Goal: Complete application form: Complete application form

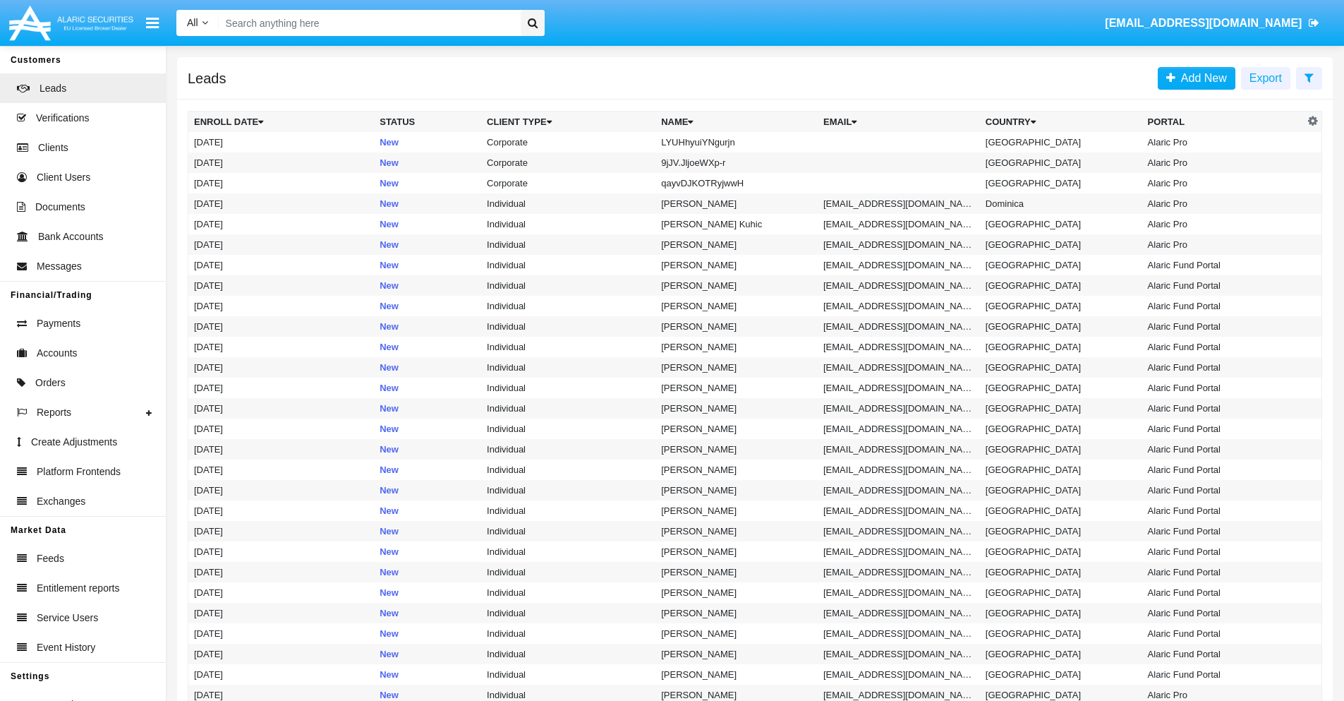
click at [1309, 77] on icon at bounding box center [1309, 77] width 9 height 11
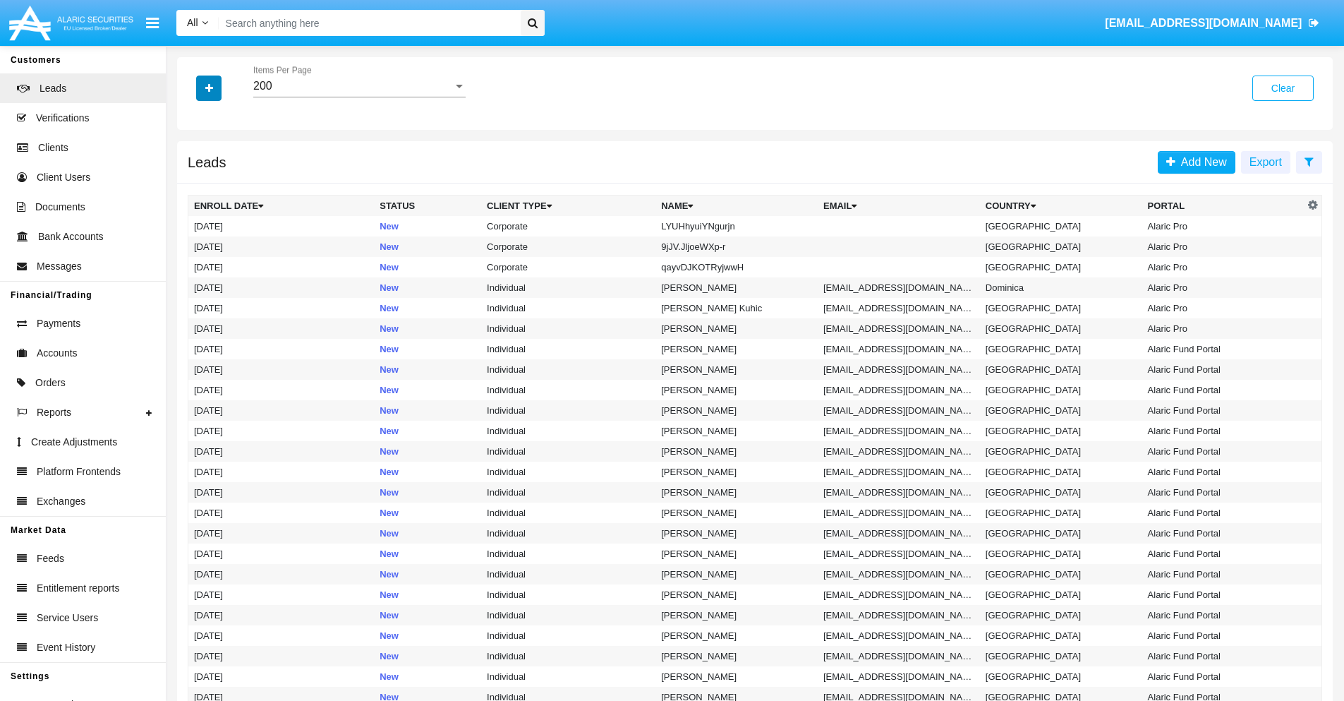
click at [209, 87] on icon "button" at bounding box center [209, 88] width 8 height 10
click at [220, 158] on span "Name" at bounding box center [220, 158] width 30 height 17
click at [194, 164] on input "Name" at bounding box center [193, 164] width 1 height 1
checkbox input "true"
click at [209, 87] on icon "button" at bounding box center [209, 88] width 8 height 10
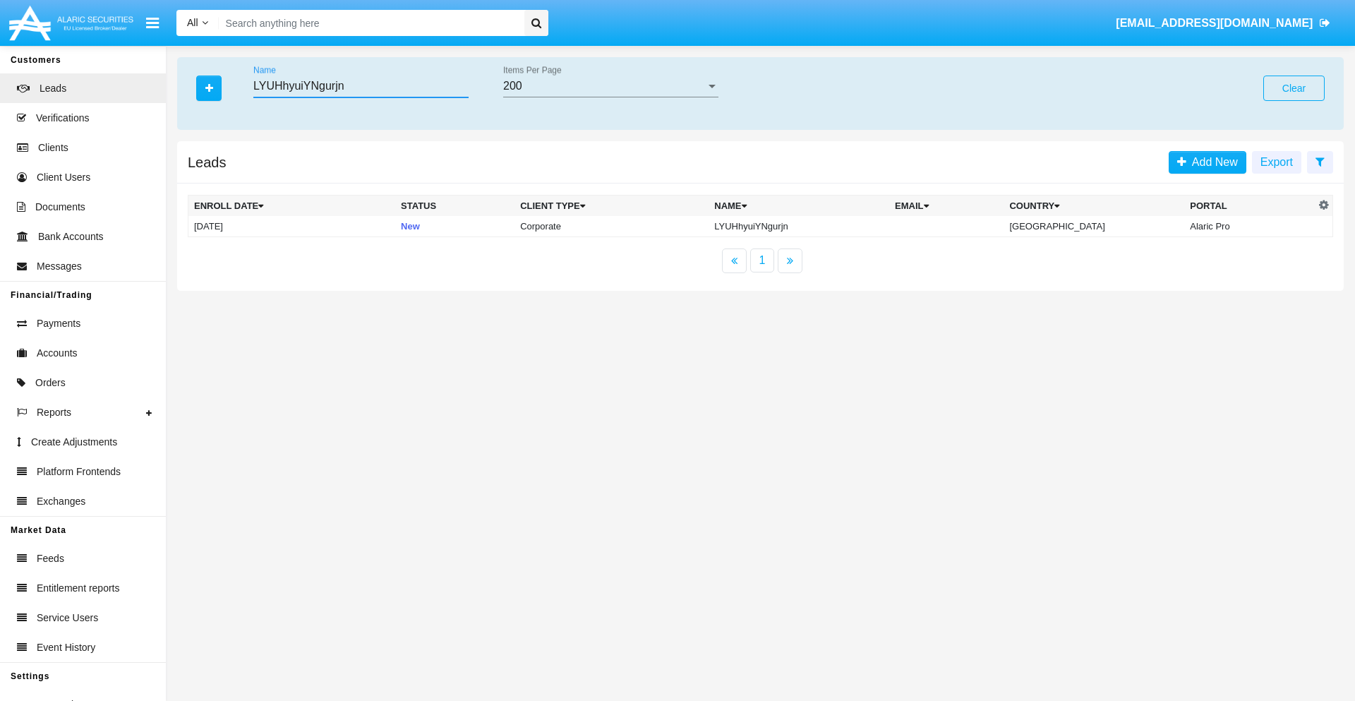
type input "LYUHhyuiYNgurjn"
click at [811, 226] on td "LYUHhyuiYNgurjn" at bounding box center [798, 226] width 181 height 21
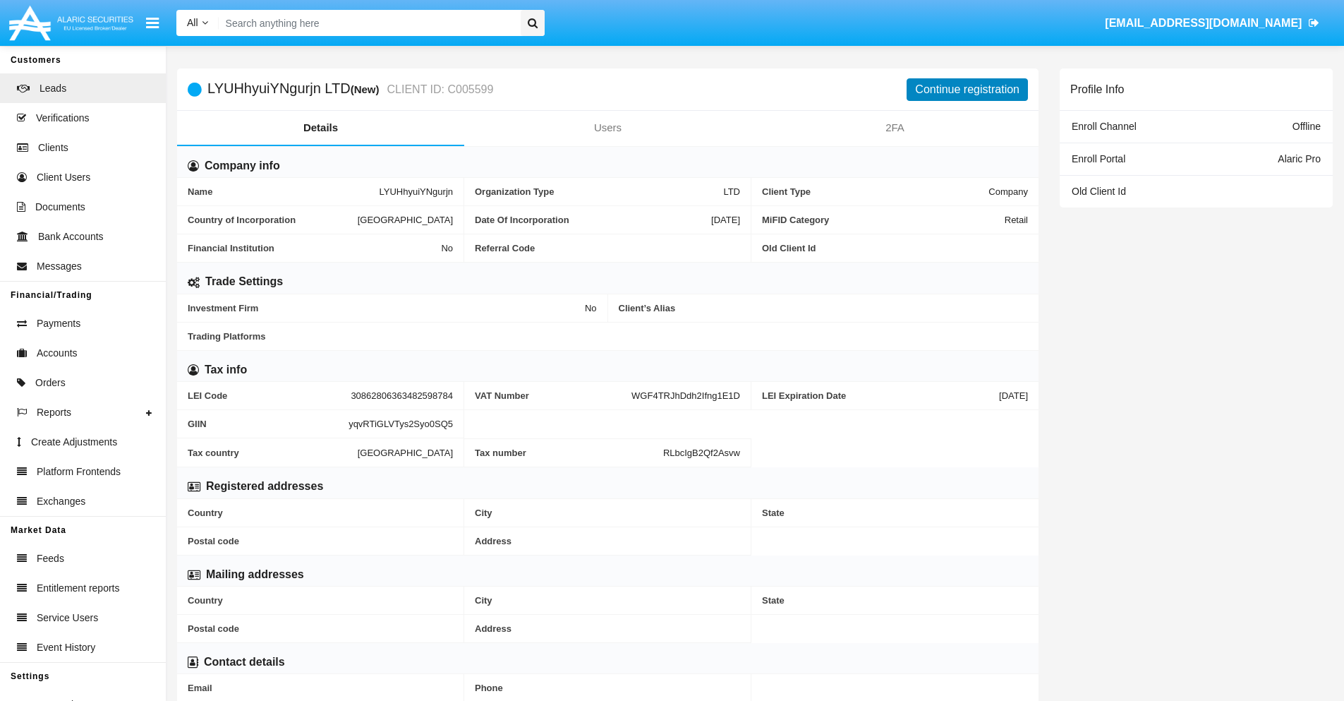
click at [967, 89] on button "Continue registration" at bounding box center [967, 89] width 121 height 23
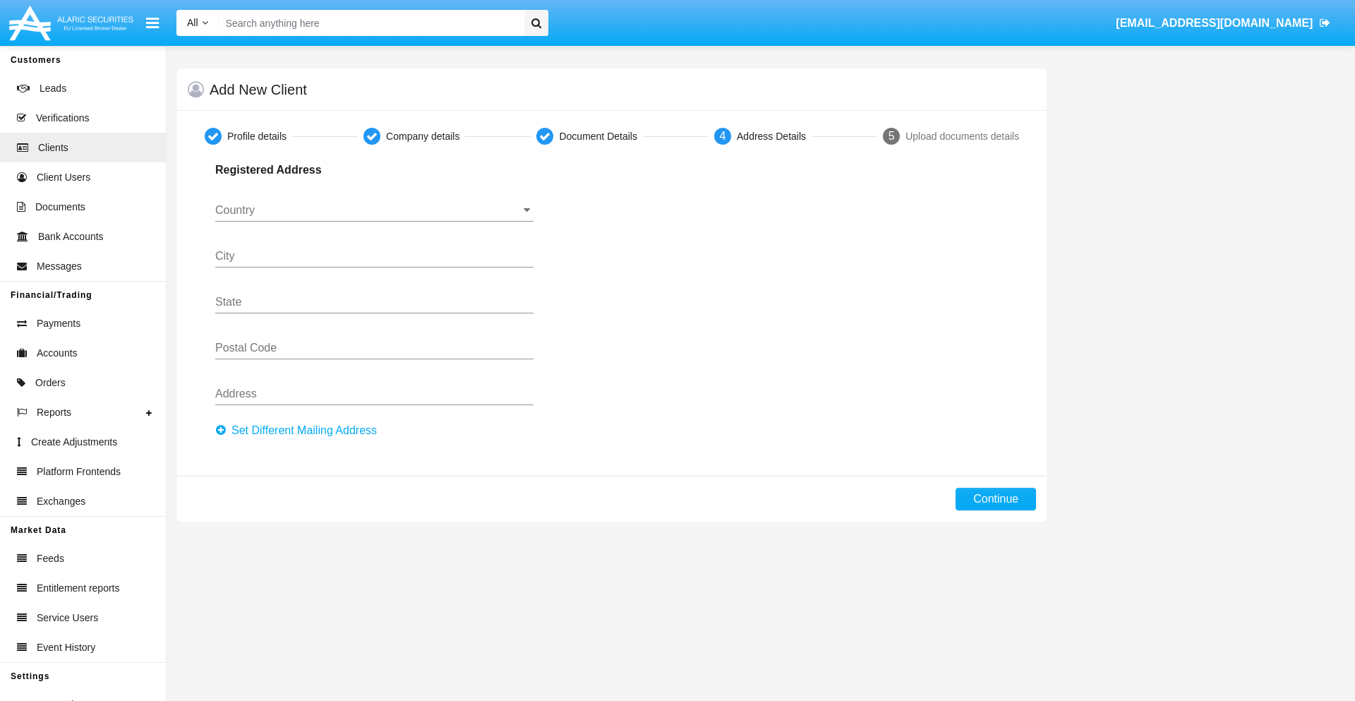
click at [300, 430] on button "Set Different Mailing Address" at bounding box center [300, 430] width 170 height 23
click at [996, 499] on button "Continue" at bounding box center [995, 499] width 80 height 23
click at [300, 430] on button "Set Different Mailing Address" at bounding box center [300, 430] width 170 height 23
type input "!"#$%&'()*+,-./:;<=>?@[\]^_`{|}~"
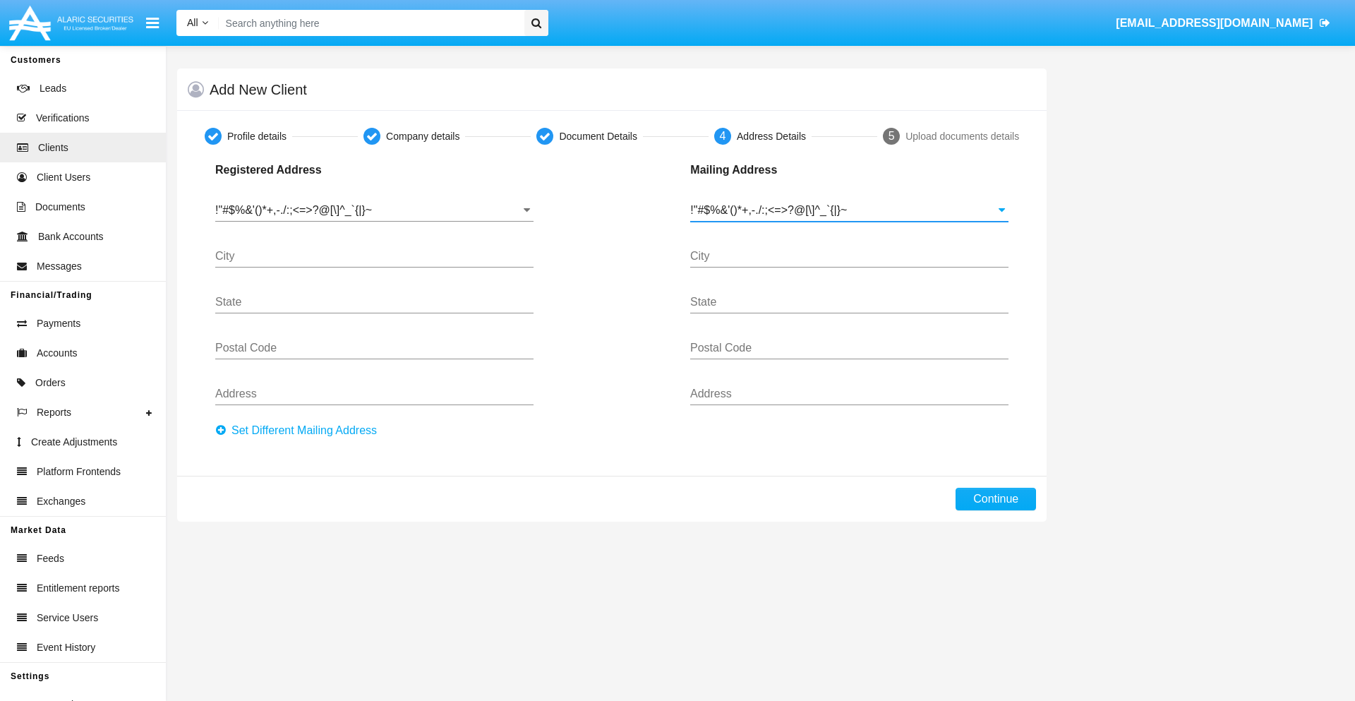
type input "!"#$%&'()*+,-./:;<=>?@[\]^_`{|}~"
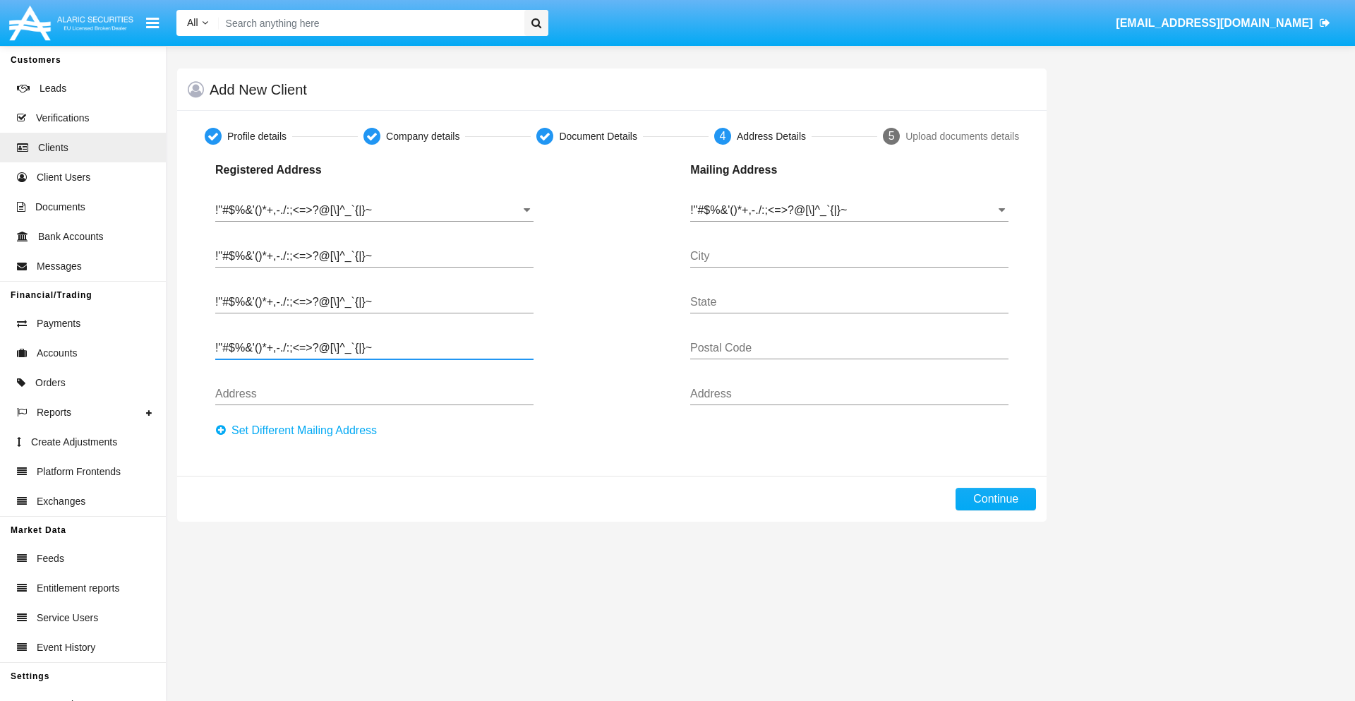
type input "!"#$%&'()*+,-./:;<=>?@[\]^_`{|}~"
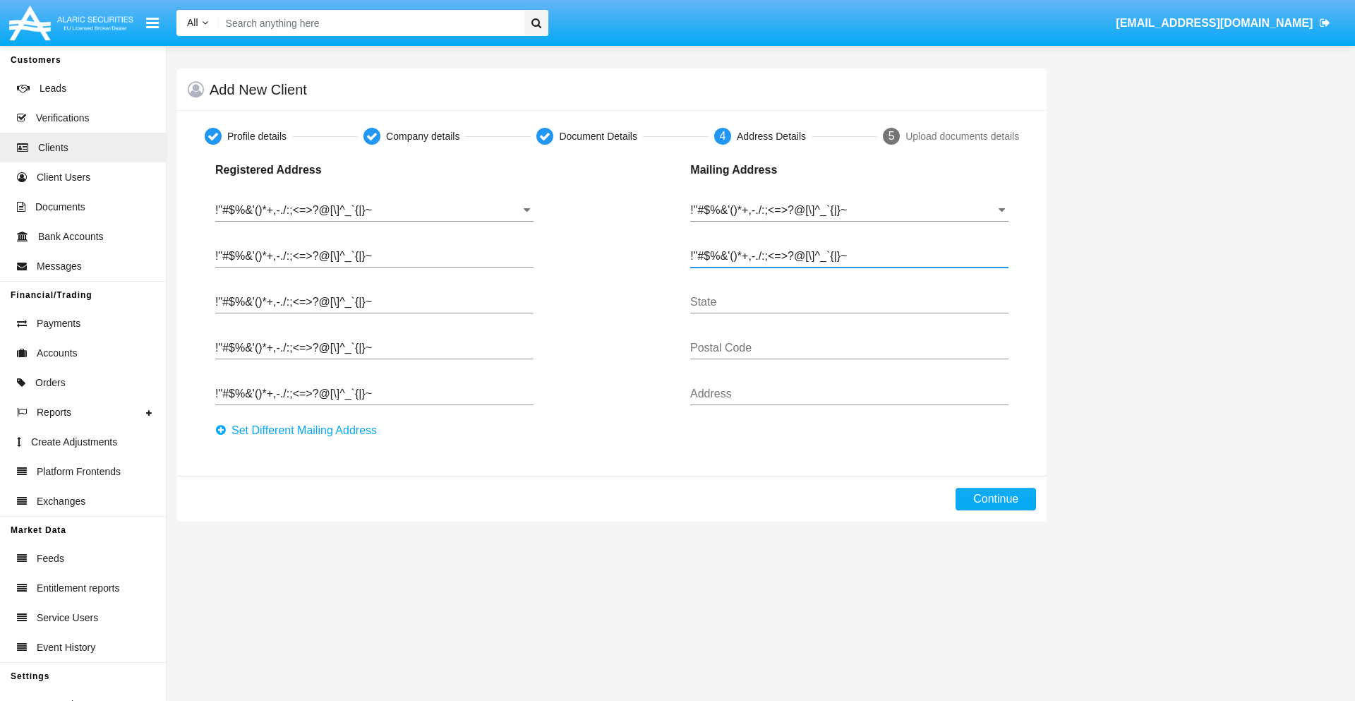
type input "!"#$%&'()*+,-./:;<=>?@[\]^_`{|}~"
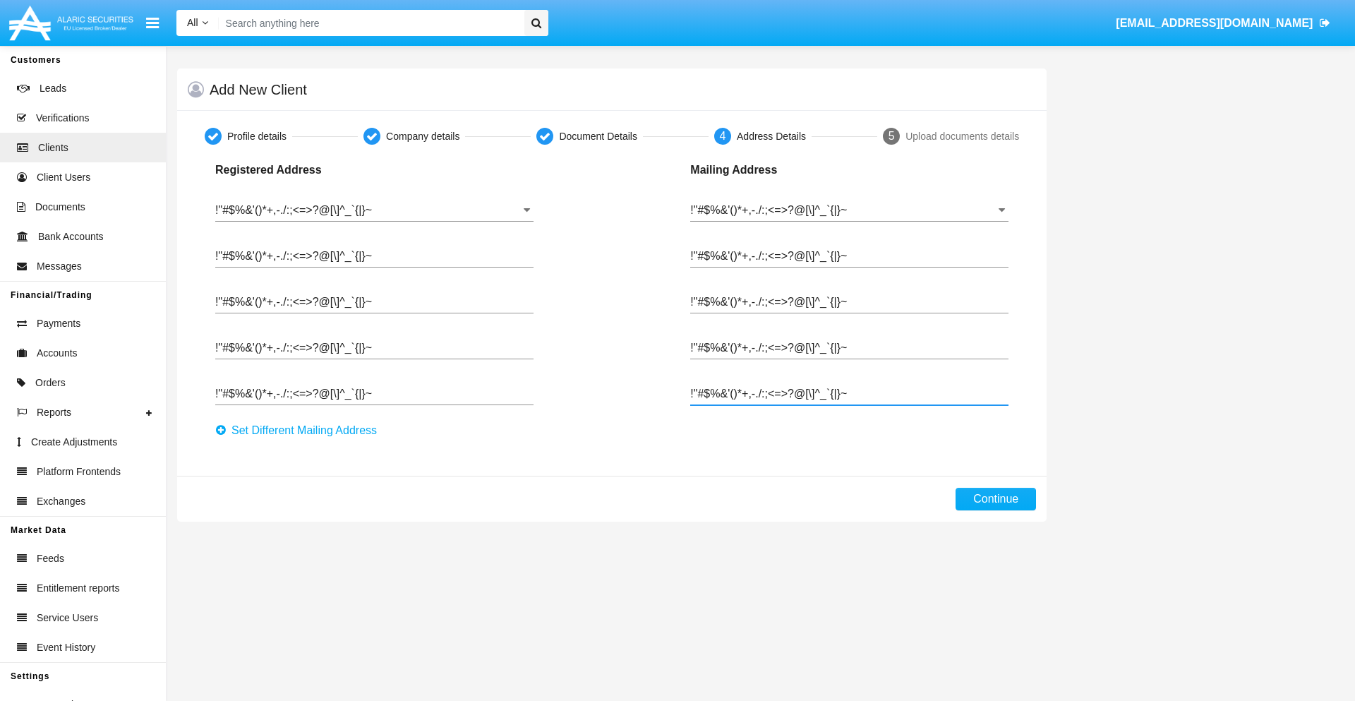
type input "!"#$%&'()*+,-./:;<=>?@[\]^_`{|}~"
click at [996, 499] on button "Continue" at bounding box center [995, 499] width 80 height 23
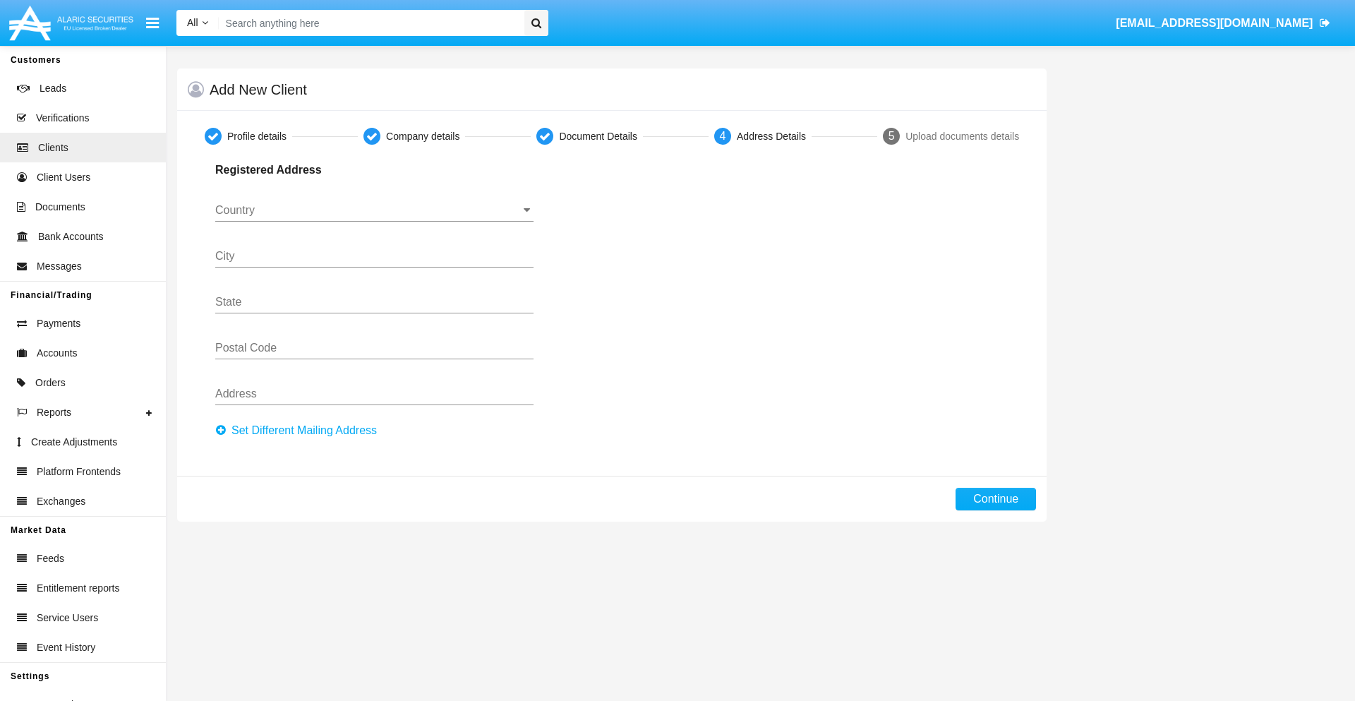
click at [300, 430] on button "Set Different Mailing Address" at bounding box center [300, 430] width 170 height 23
type input "0123456789"
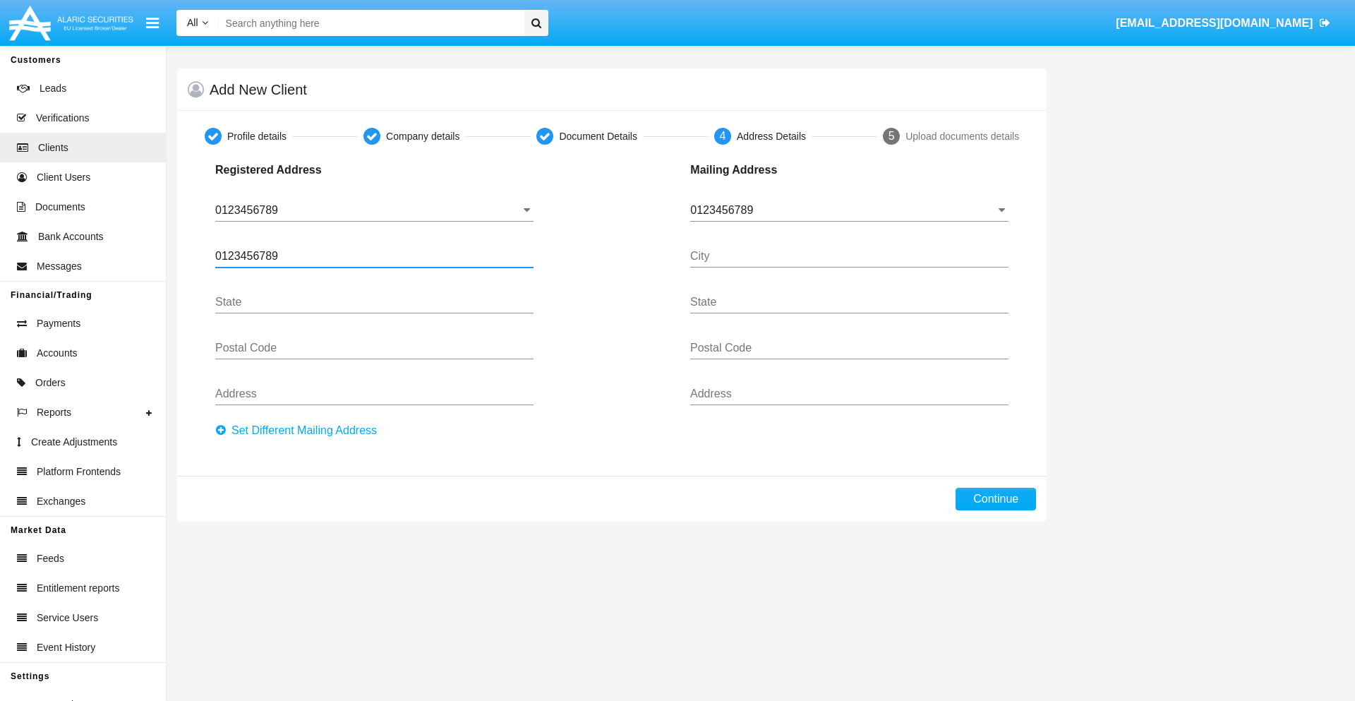
type input "0123456789"
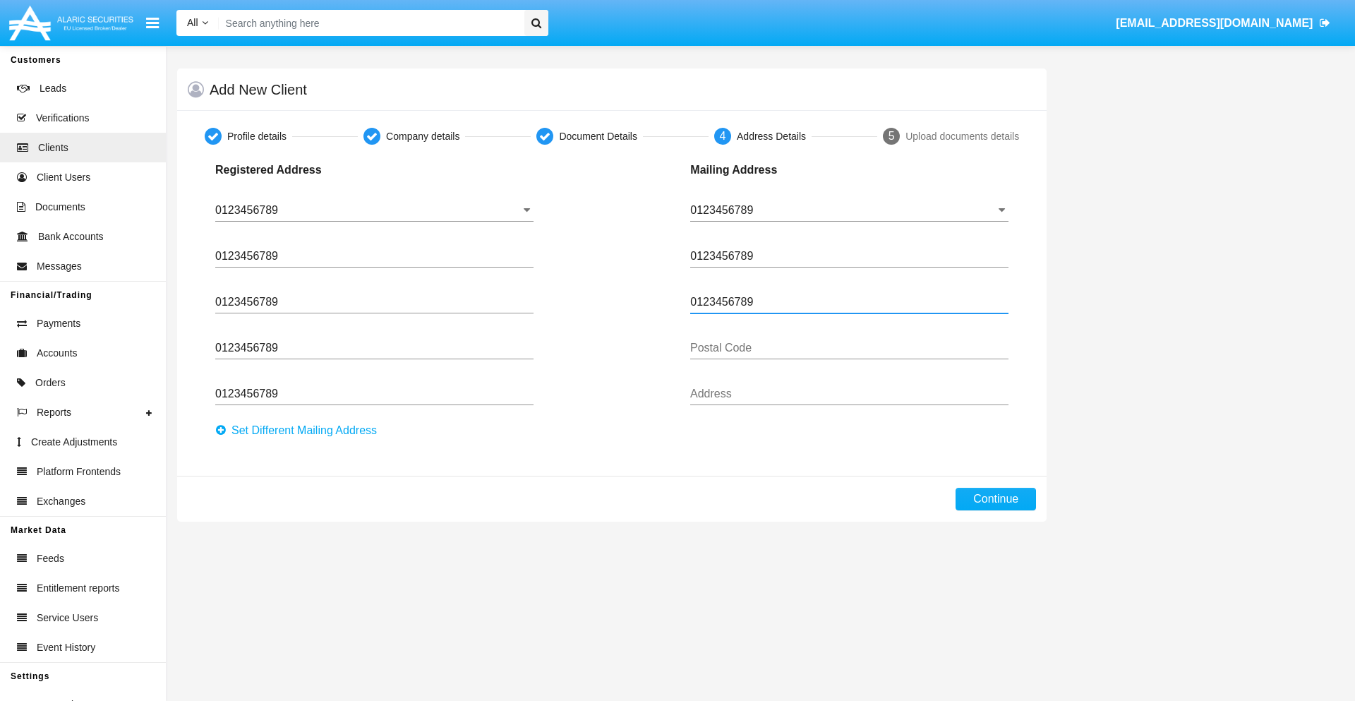
type input "0123456789"
click at [996, 499] on button "Continue" at bounding box center [995, 499] width 80 height 23
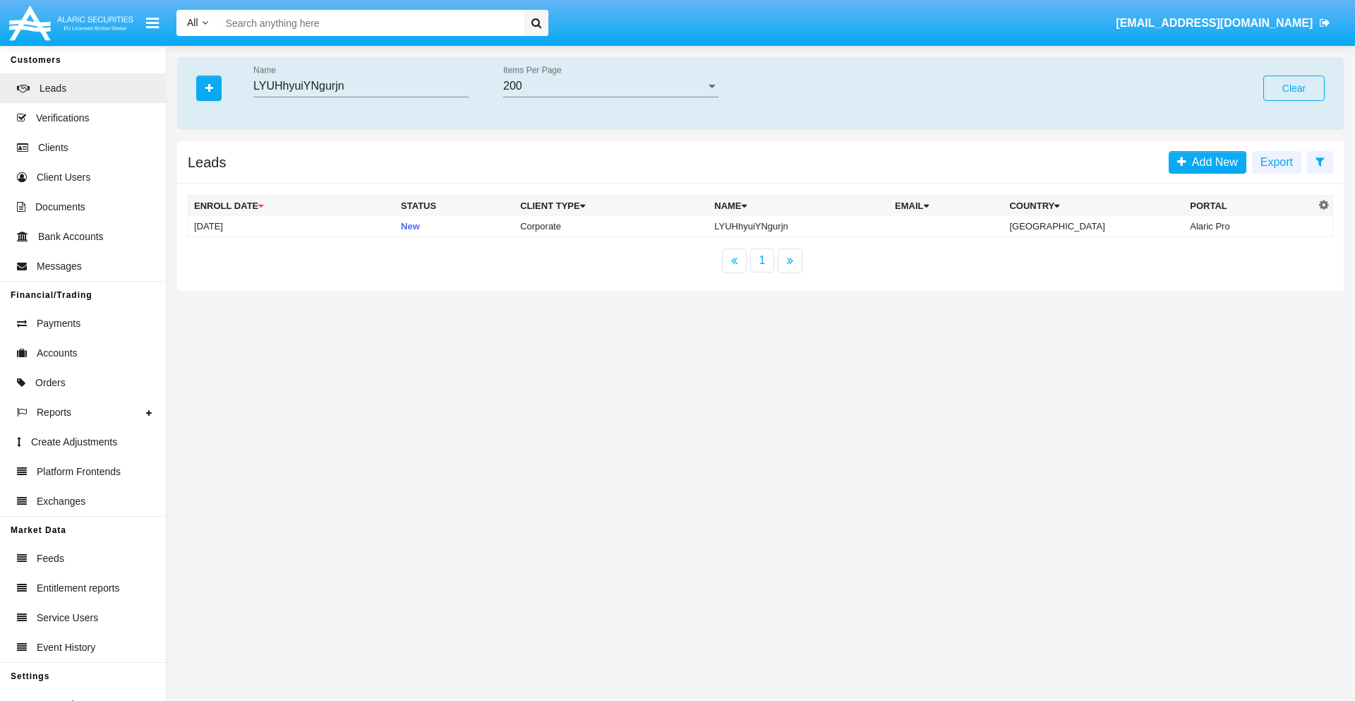
click at [1293, 88] on button "Clear" at bounding box center [1293, 88] width 61 height 25
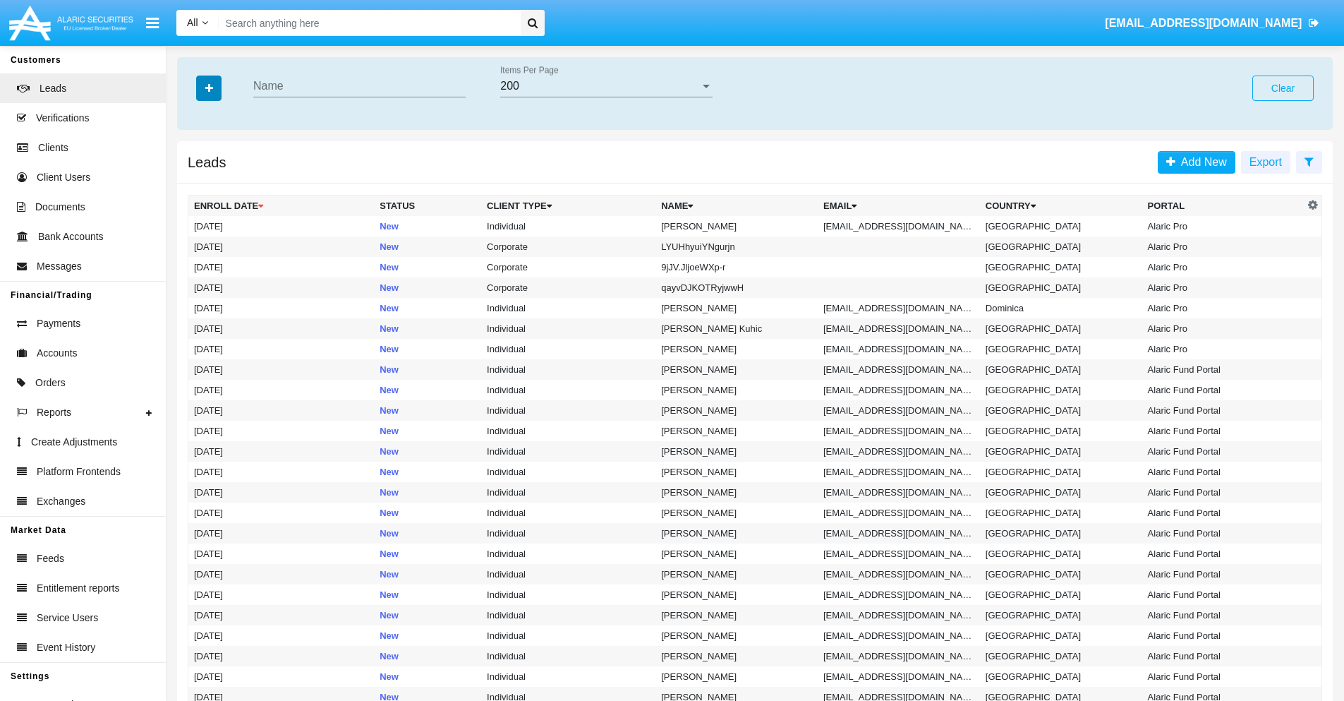
click at [209, 87] on icon "button" at bounding box center [209, 88] width 8 height 10
click at [219, 179] on span "Email" at bounding box center [219, 178] width 28 height 17
click at [194, 184] on input "Email" at bounding box center [193, 184] width 1 height 1
checkbox input "true"
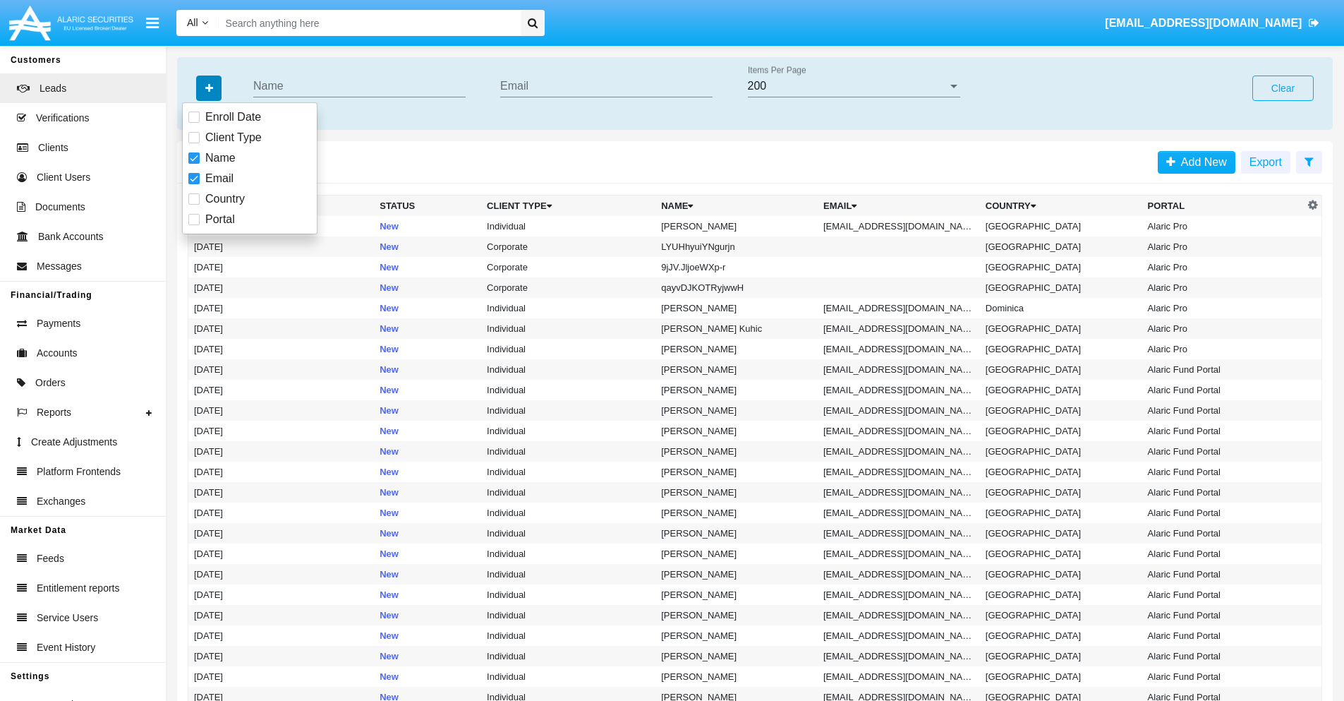
click at [209, 87] on icon "button" at bounding box center [209, 88] width 8 height 10
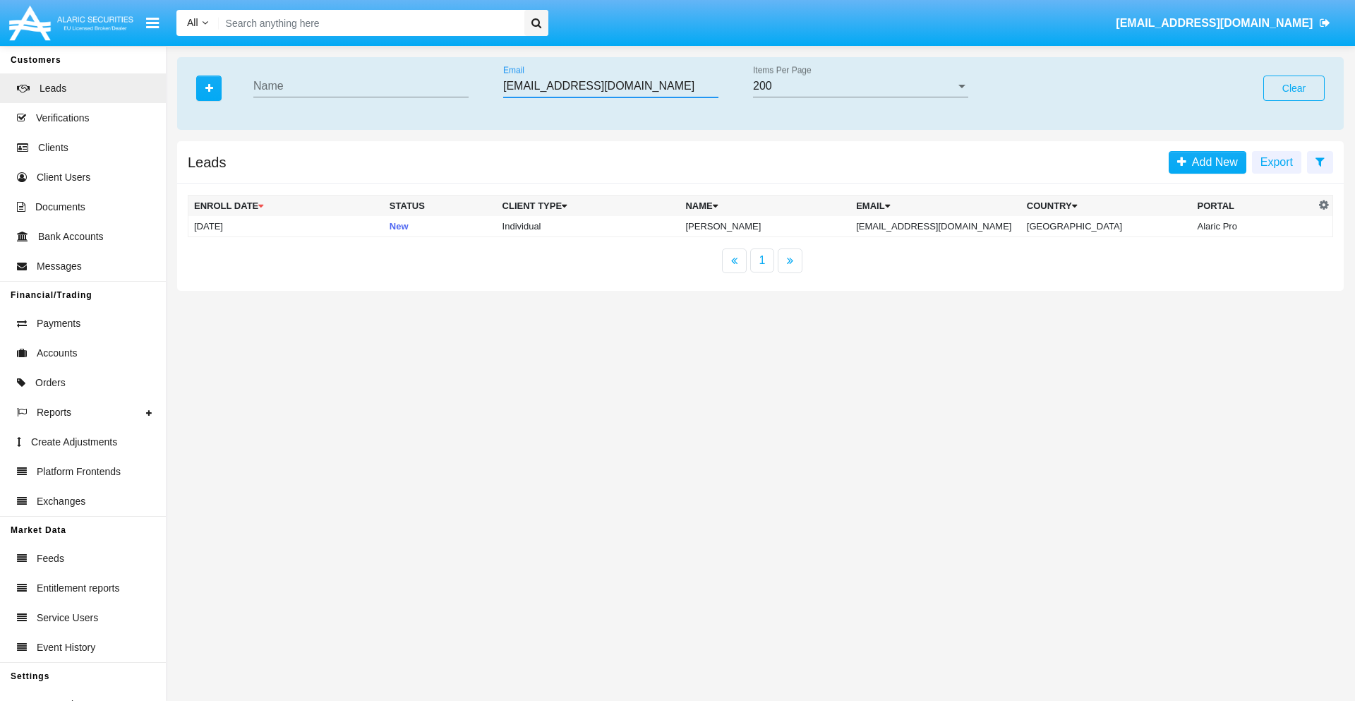
type input "[EMAIL_ADDRESS][DOMAIN_NAME]"
click at [950, 226] on td "[EMAIL_ADDRESS][DOMAIN_NAME]" at bounding box center [935, 226] width 171 height 21
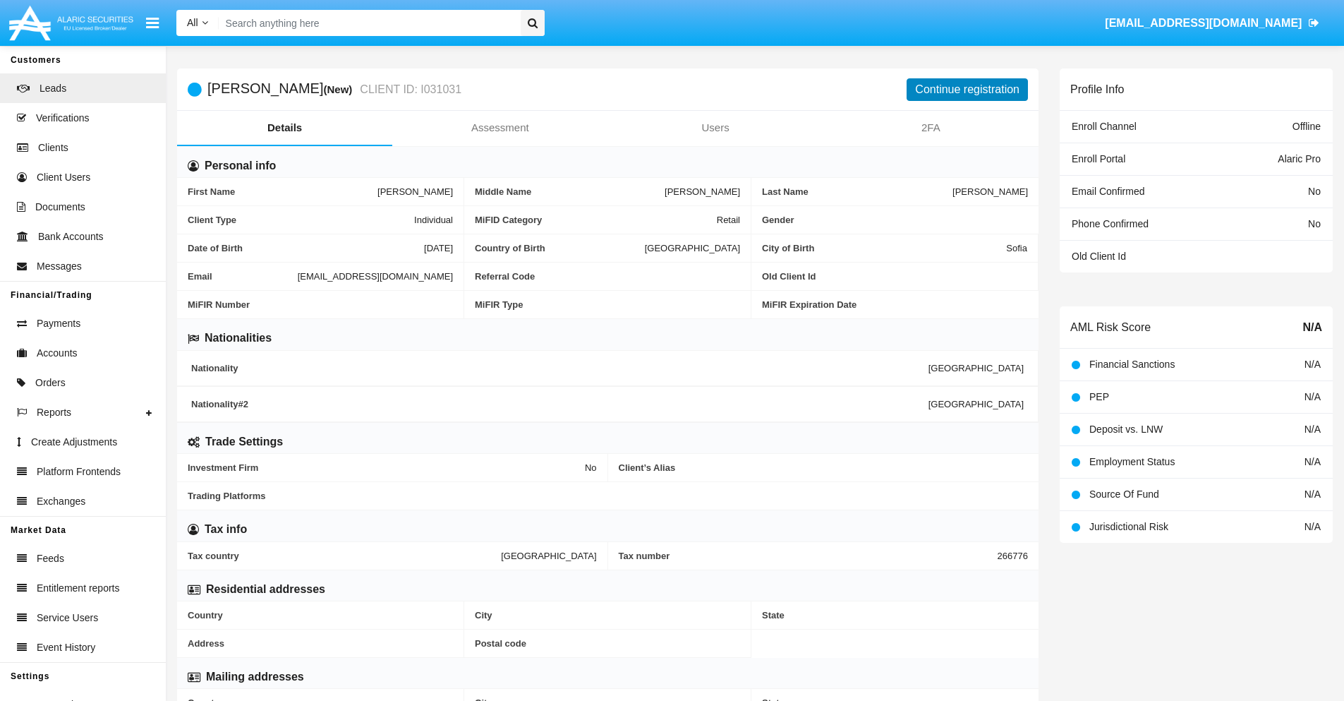
click at [967, 89] on button "Continue registration" at bounding box center [967, 89] width 121 height 23
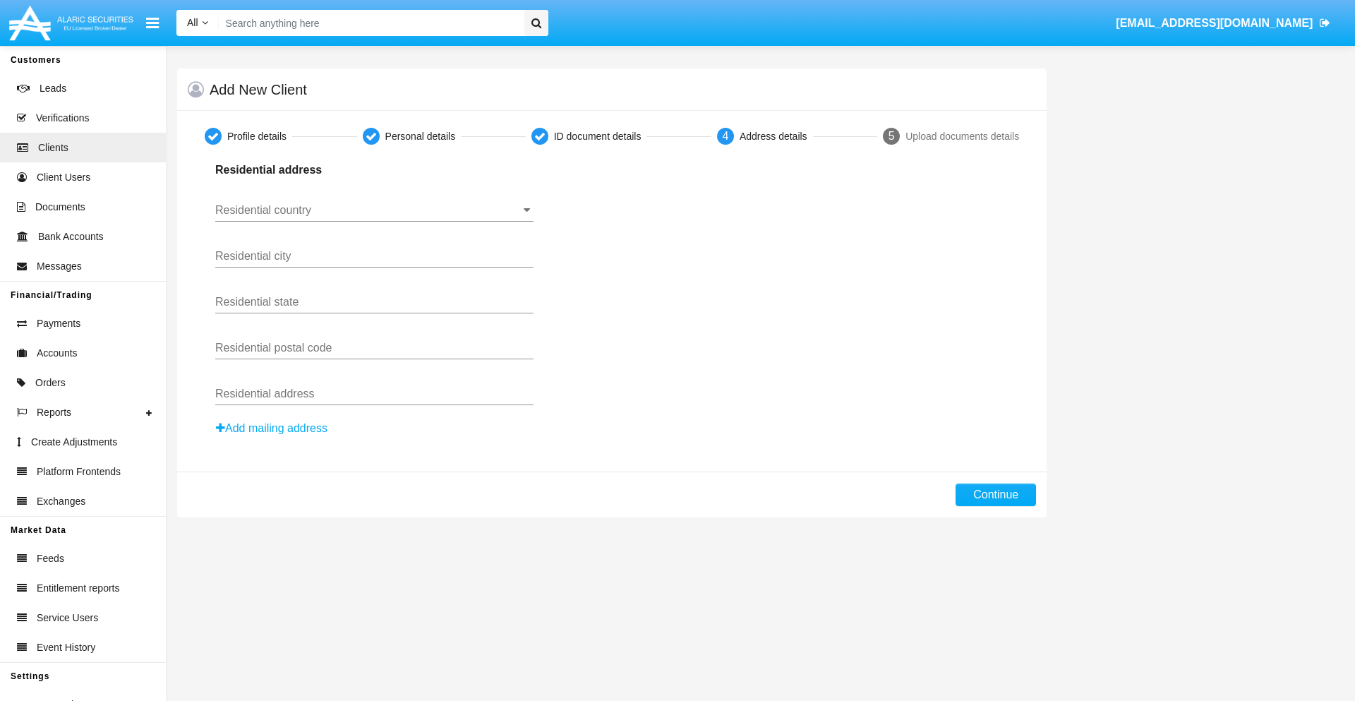
click at [272, 428] on button "Add mailing address" at bounding box center [271, 428] width 113 height 18
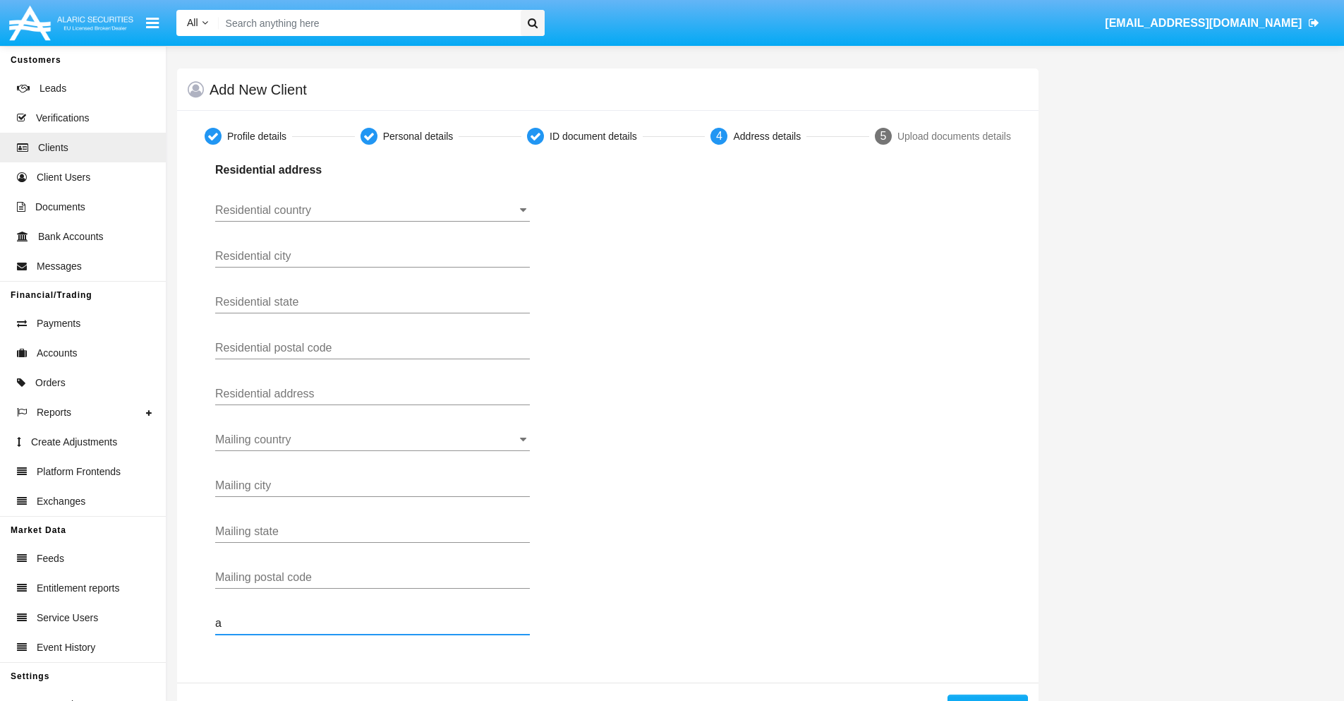
type input "a"
click at [987, 697] on button "Continue" at bounding box center [988, 705] width 80 height 23
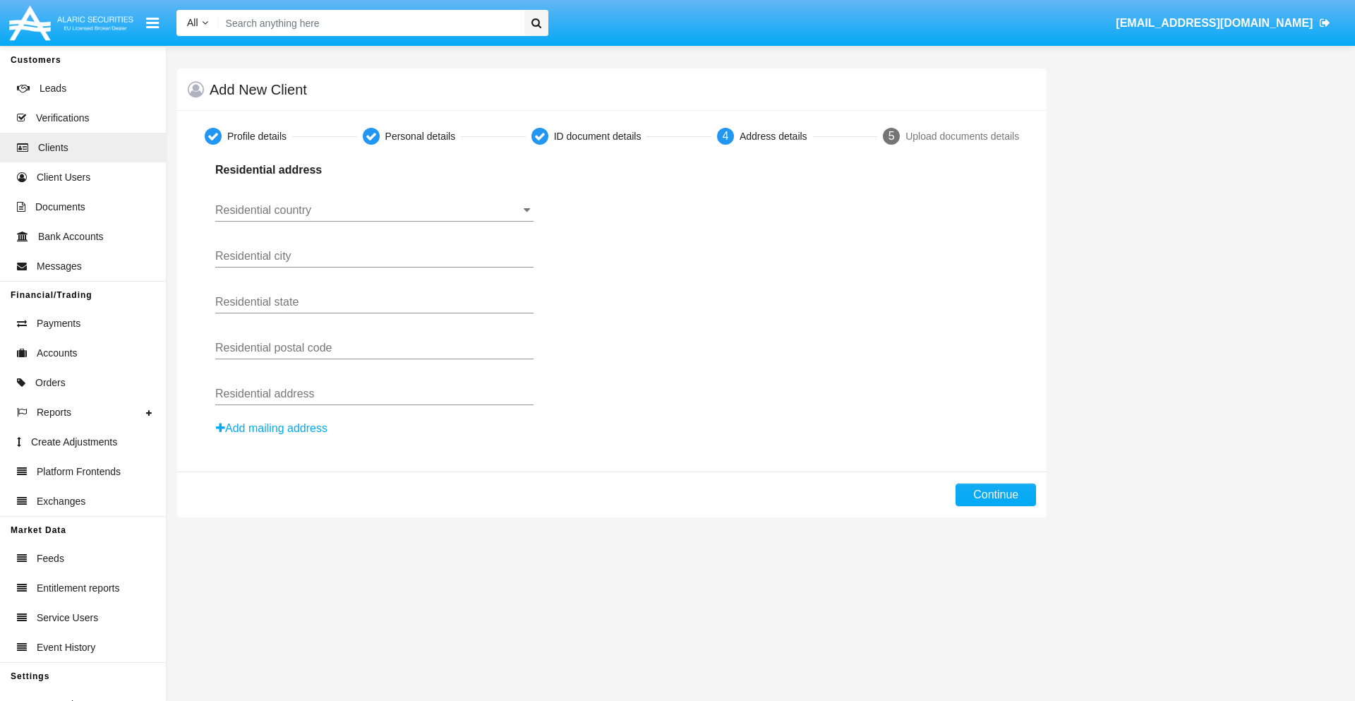
click at [272, 428] on button "Add mailing address" at bounding box center [271, 428] width 113 height 18
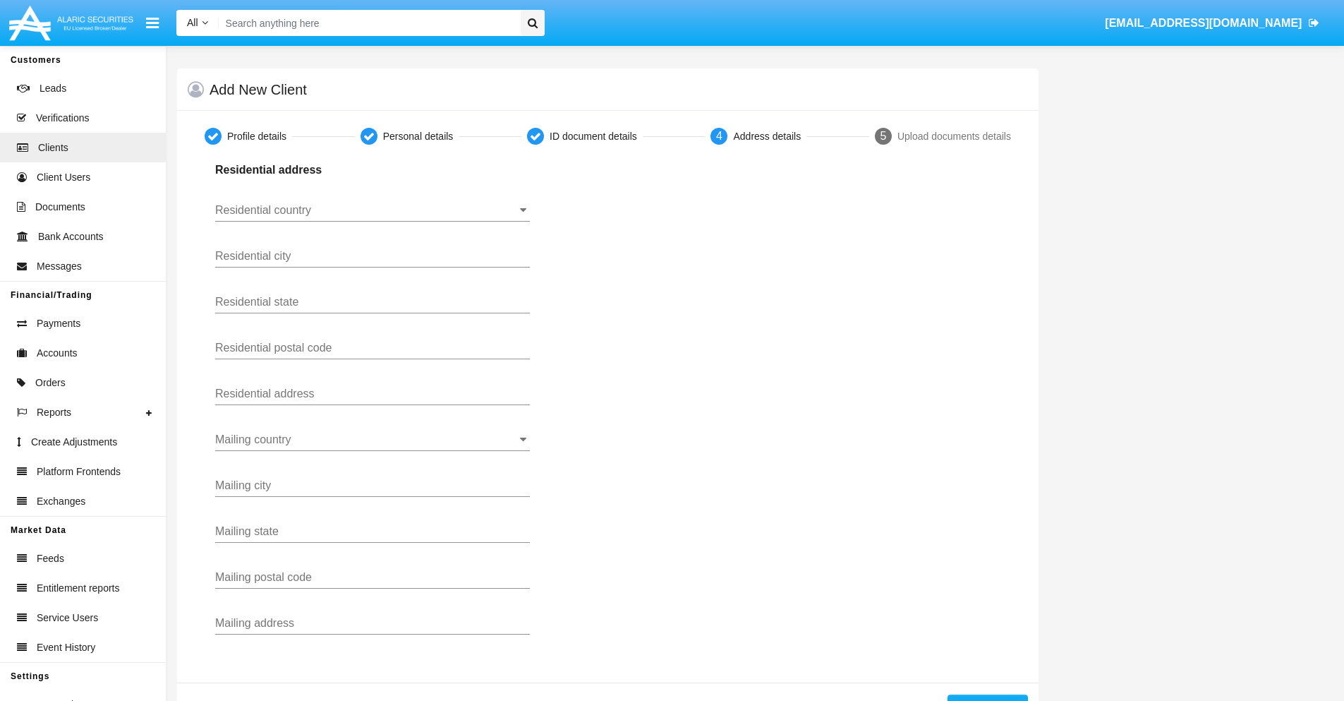
scroll to position [50, 0]
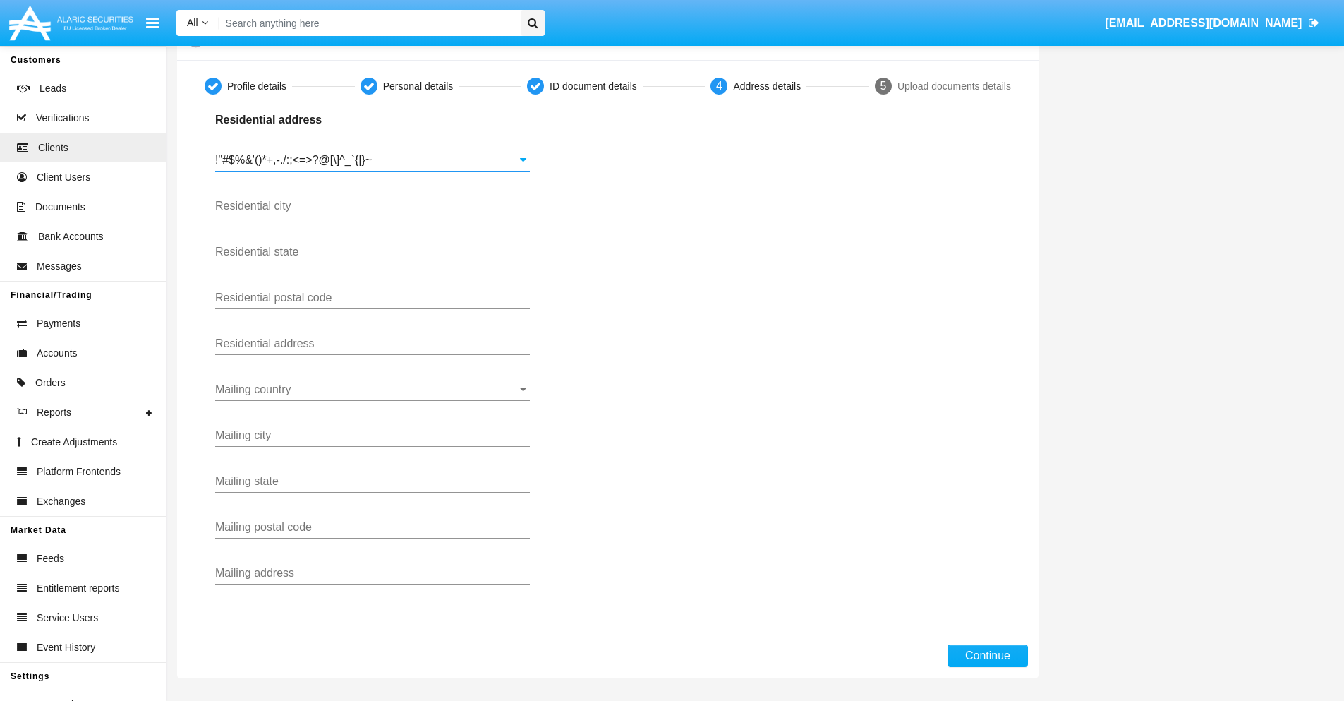
type input "!"#$%&'()*+,-./:;<=>?@[\]^_`{|}~"
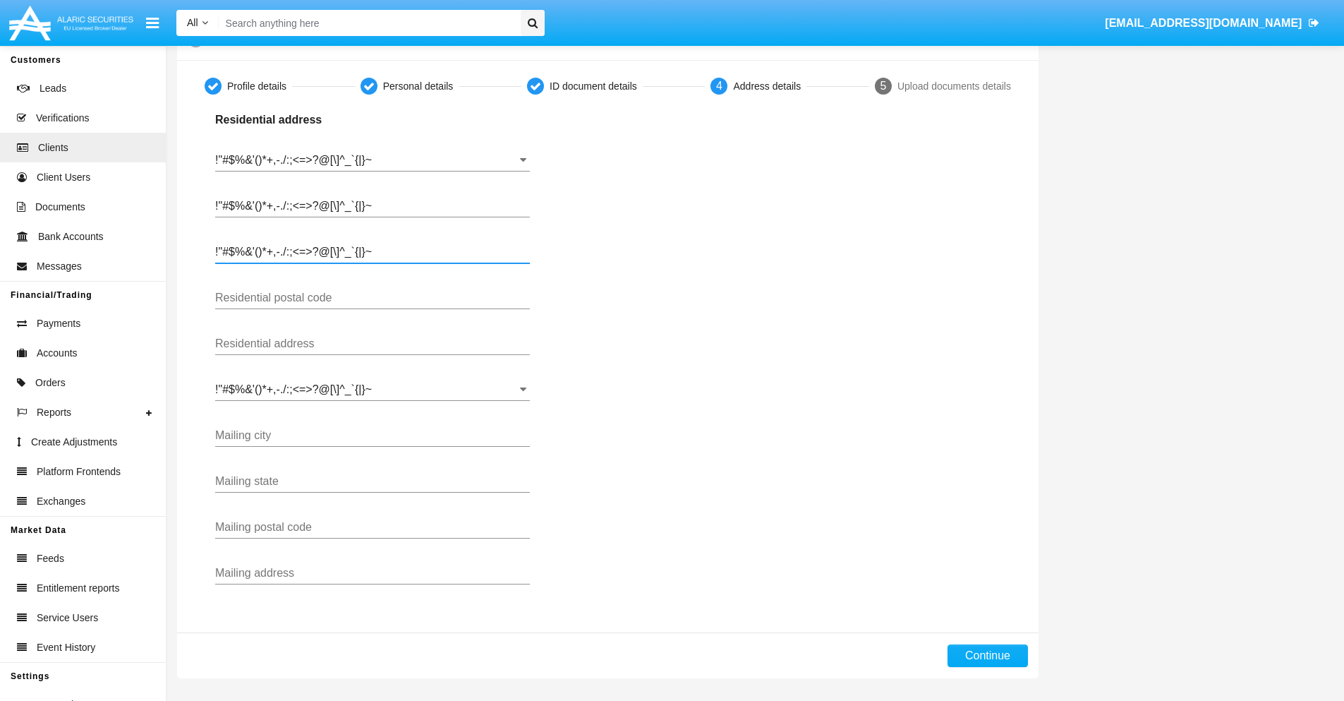
type input "!"#$%&'()*+,-./:;<=>?@[\]^_`{|}~"
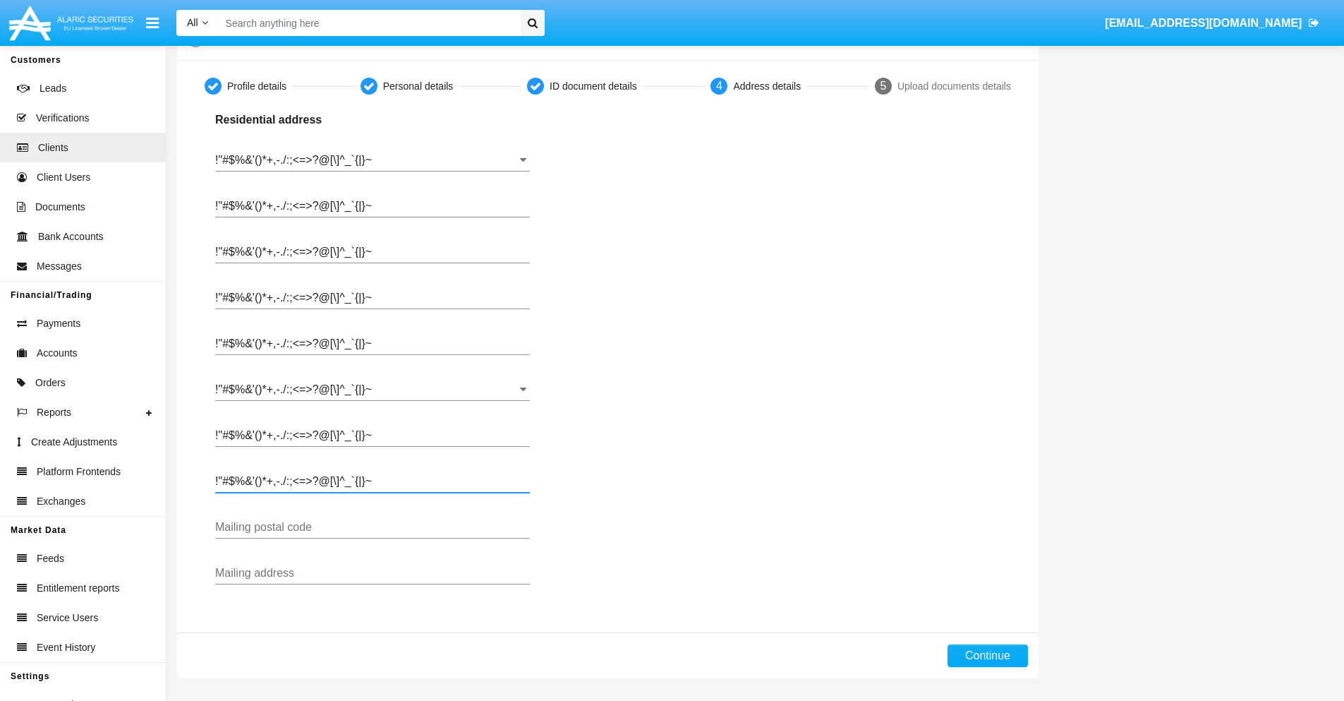
type input "!"#$%&'()*+,-./:;<=>?@[\]^_`{|}~"
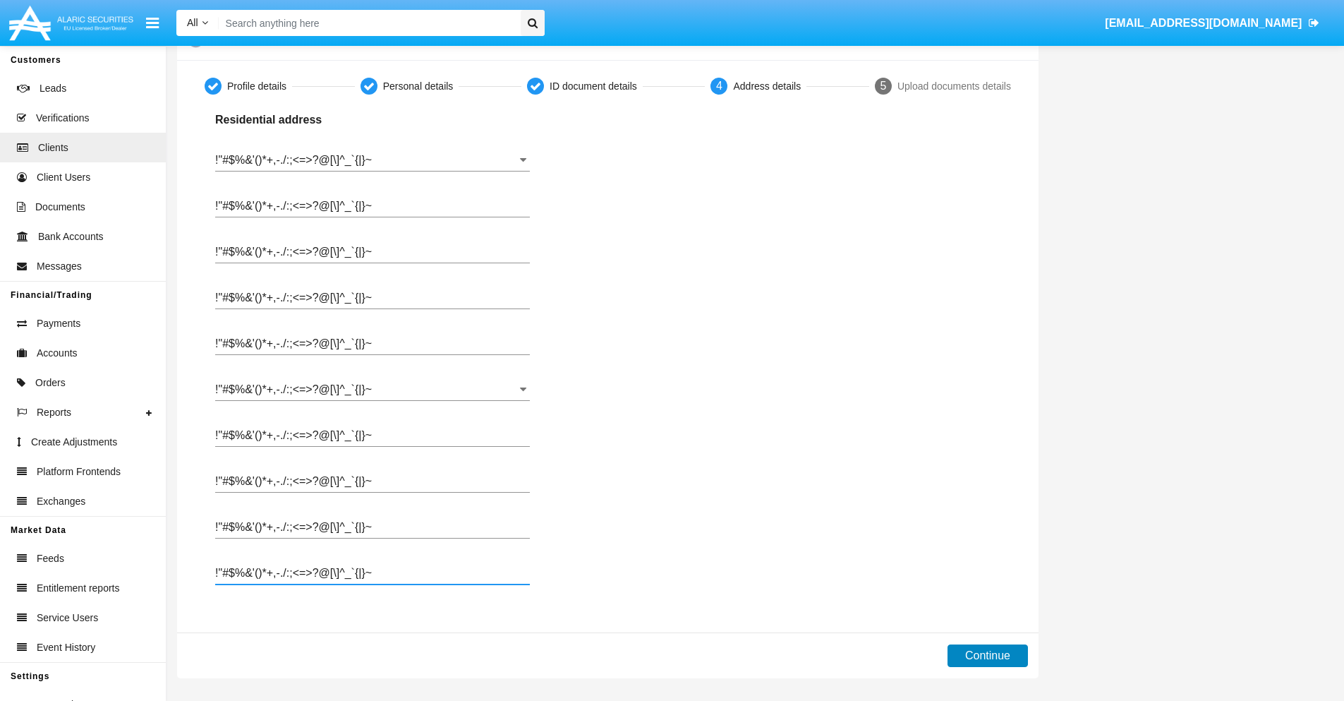
click at [987, 656] on button "Continue" at bounding box center [988, 655] width 80 height 23
